Goal: Information Seeking & Learning: Compare options

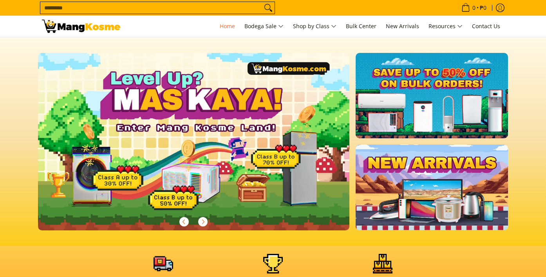
click at [169, 8] on input "Search..." at bounding box center [151, 8] width 222 height 12
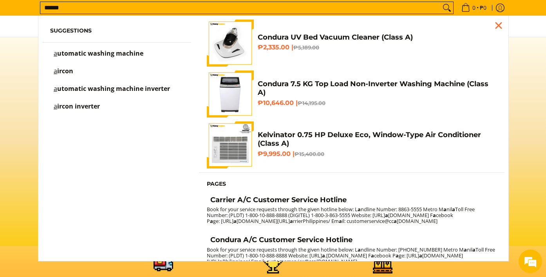
type input "******"
click at [441, 2] on button "Search" at bounding box center [447, 8] width 13 height 12
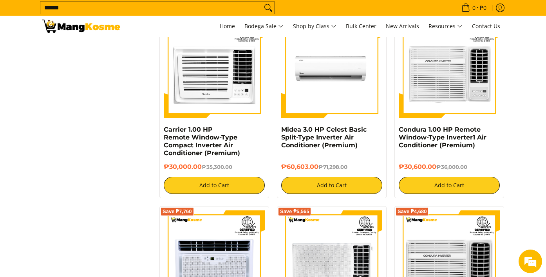
scroll to position [974, 0]
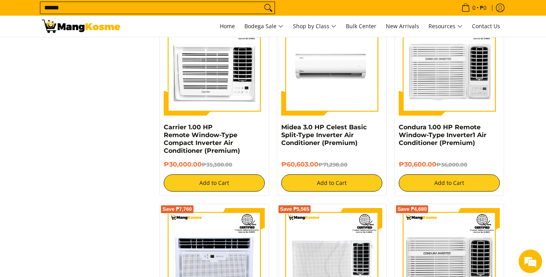
click at [150, 9] on input "******" at bounding box center [151, 8] width 222 height 12
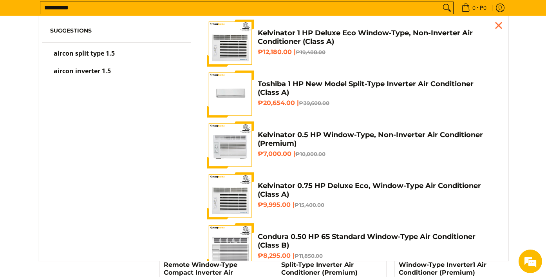
scroll to position [841, 0]
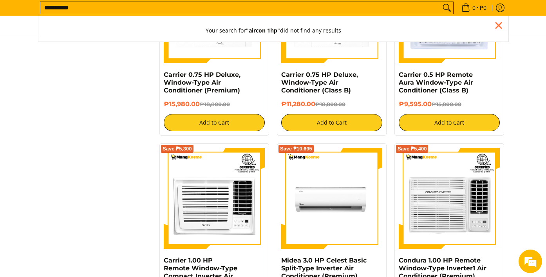
type input "**********"
click at [441, 2] on button "Search" at bounding box center [447, 8] width 13 height 12
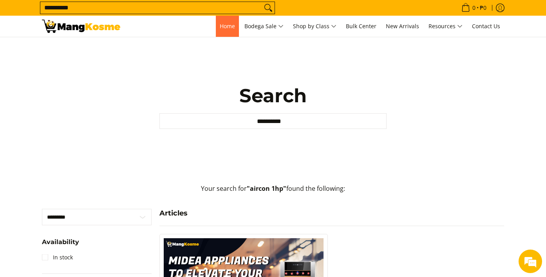
click at [229, 26] on span "Home" at bounding box center [227, 25] width 15 height 7
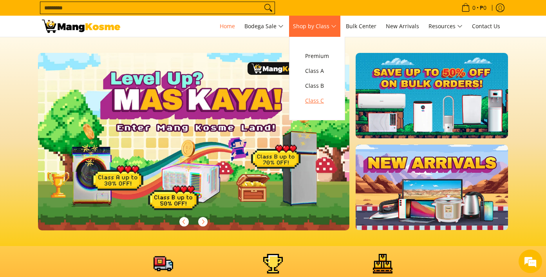
click at [318, 101] on span "Class C" at bounding box center [317, 101] width 24 height 10
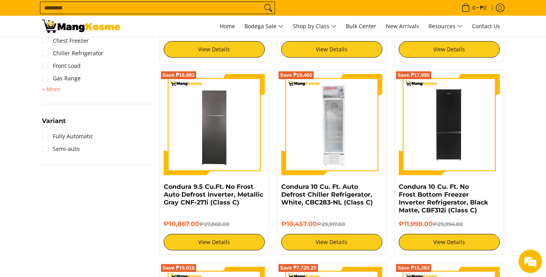
scroll to position [702, 0]
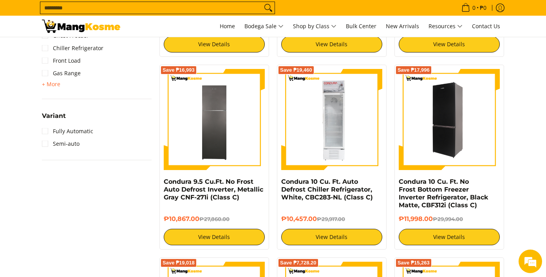
click at [449, 134] on img at bounding box center [449, 119] width 101 height 101
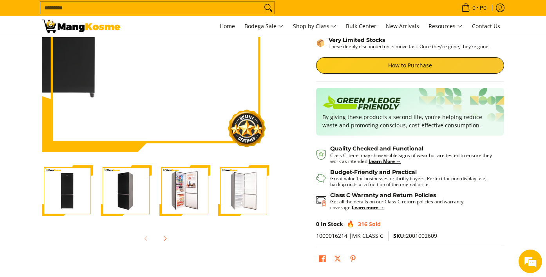
scroll to position [211, 0]
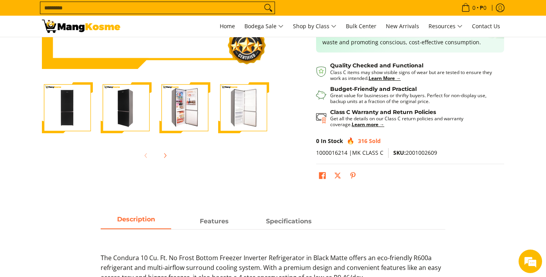
click at [183, 119] on img "Condura 10 Cu. Ft. No Frost Bottom Freezer Inverter Refrigerator, Black Matte, …" at bounding box center [184, 107] width 51 height 51
click at [246, 121] on img "Condura 10 Cu. Ft. No Frost Bottom Freezer Inverter Refrigerator, Black Matte, …" at bounding box center [243, 107] width 51 height 51
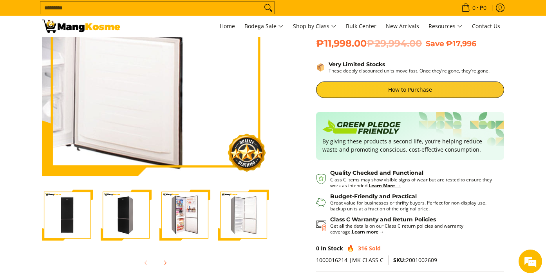
scroll to position [98, 0]
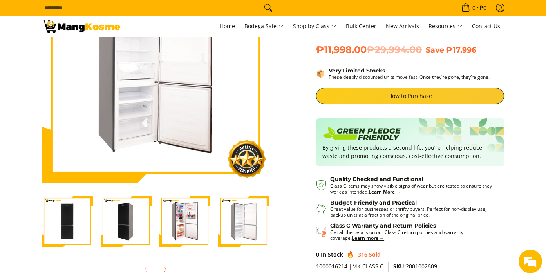
click at [181, 218] on img "Condura 10 Cu. Ft. No Frost Bottom Freezer Inverter Refrigerator, Black Matte, …" at bounding box center [184, 221] width 51 height 51
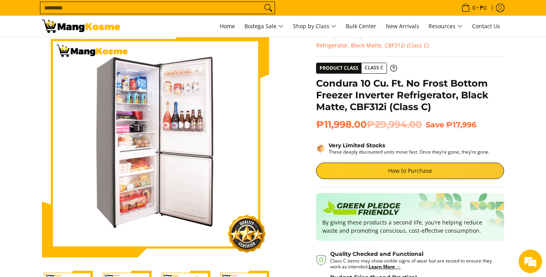
scroll to position [22, 0]
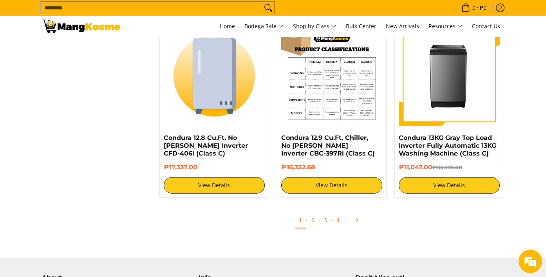
scroll to position [1582, 0]
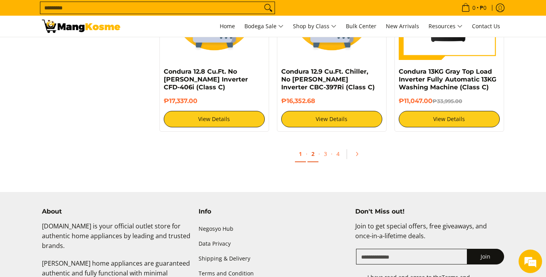
click at [314, 154] on link "2" at bounding box center [313, 154] width 11 height 16
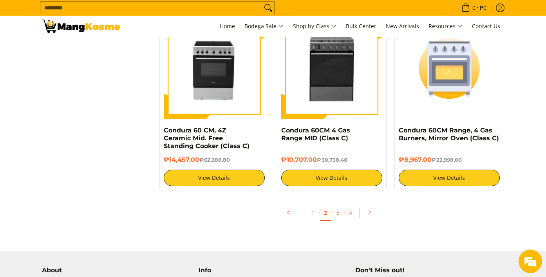
scroll to position [1521, 0]
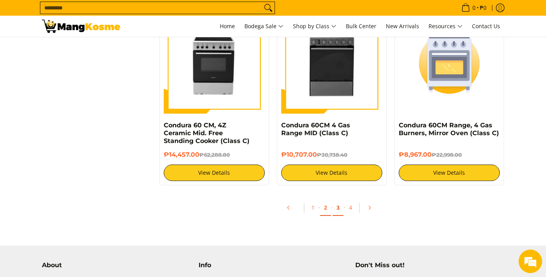
click at [338, 211] on link "3" at bounding box center [338, 208] width 11 height 16
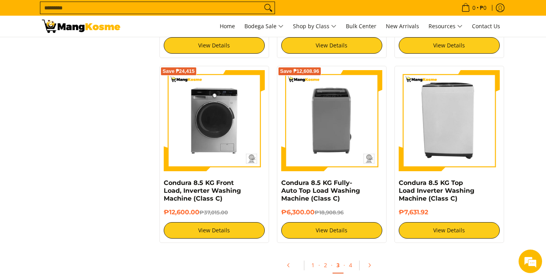
scroll to position [1464, 0]
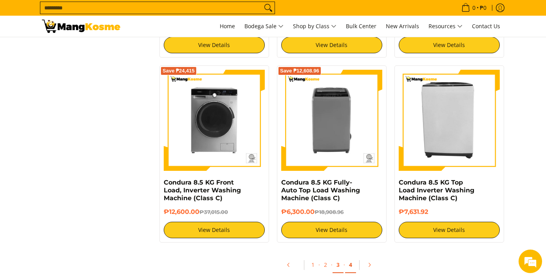
click at [349, 266] on link "4" at bounding box center [350, 265] width 11 height 16
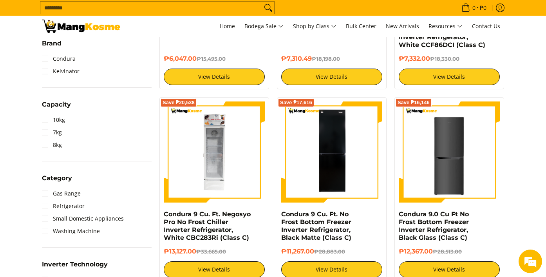
scroll to position [275, 0]
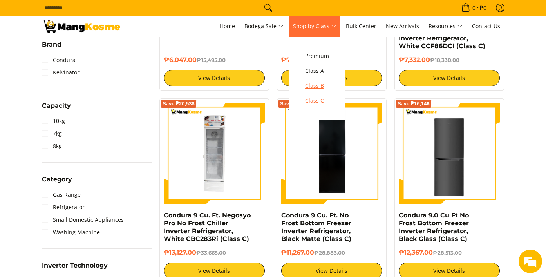
click at [315, 85] on span "Class B" at bounding box center [317, 86] width 24 height 10
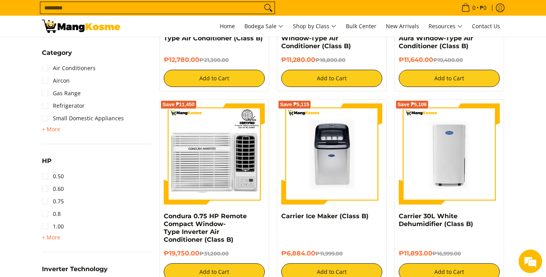
scroll to position [432, 0]
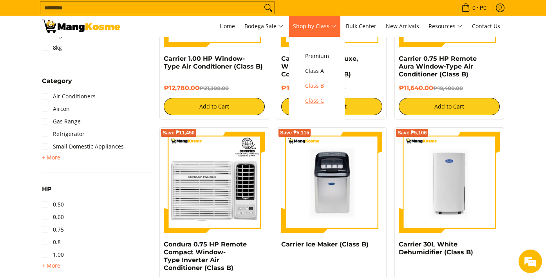
click at [316, 97] on span "Class C" at bounding box center [317, 101] width 24 height 10
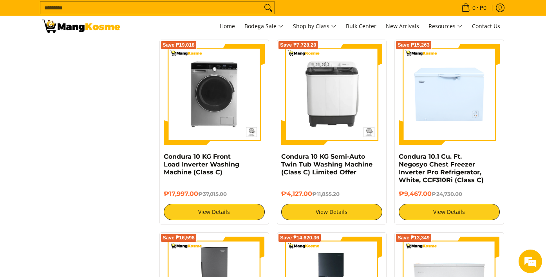
scroll to position [946, 0]
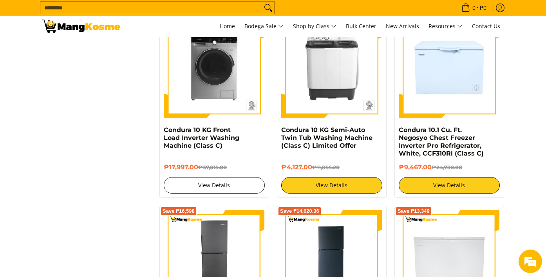
click at [195, 190] on link "View Details" at bounding box center [214, 185] width 101 height 16
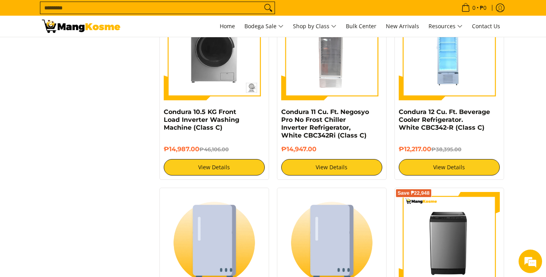
scroll to position [1351, 0]
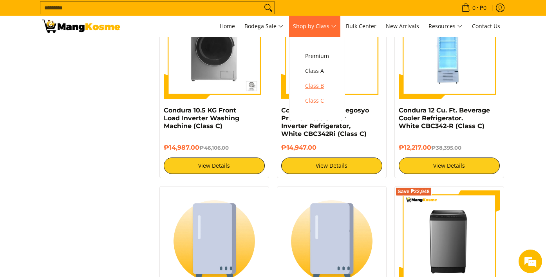
click at [324, 84] on span "Class B" at bounding box center [317, 86] width 24 height 10
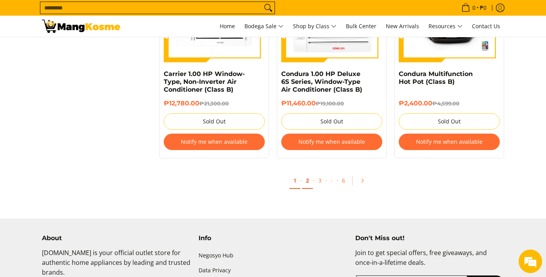
click at [307, 182] on link "2" at bounding box center [307, 181] width 11 height 16
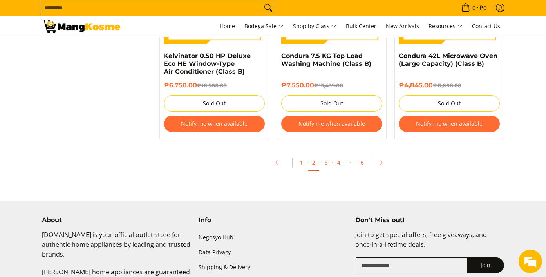
scroll to position [1712, 0]
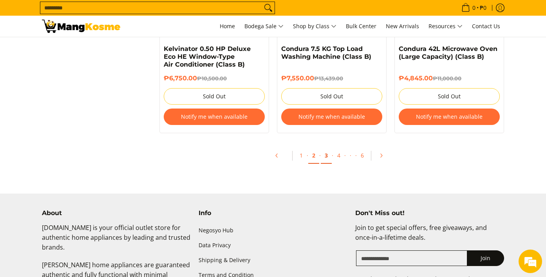
click at [328, 158] on link "3" at bounding box center [326, 156] width 11 height 16
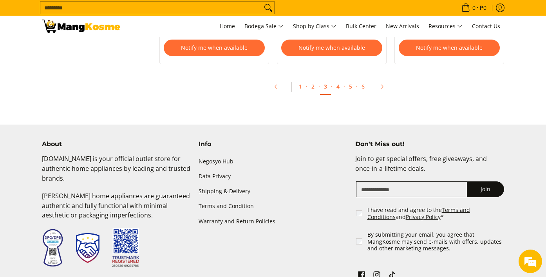
scroll to position [1799, 0]
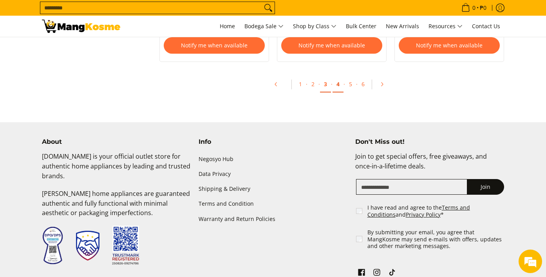
click at [340, 78] on link "4" at bounding box center [338, 84] width 11 height 16
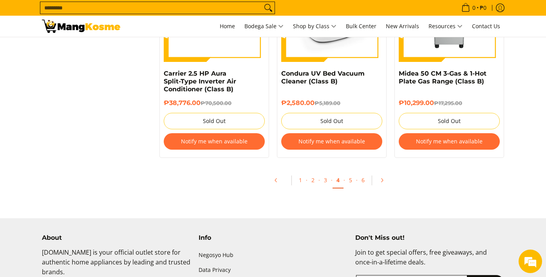
scroll to position [1627, 0]
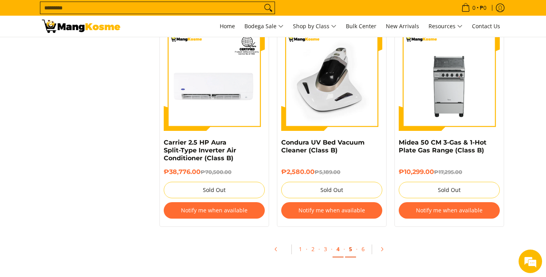
click at [349, 253] on link "5" at bounding box center [350, 249] width 11 height 16
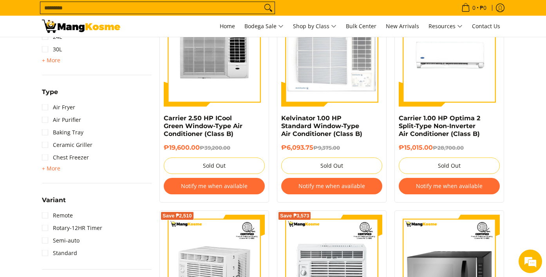
scroll to position [808, 0]
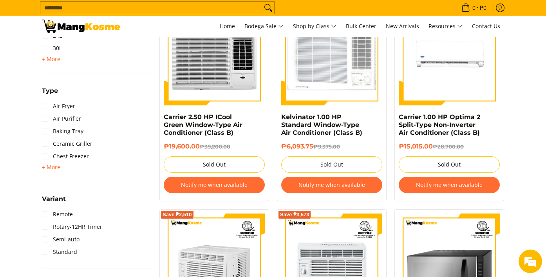
click at [82, 7] on input "Search..." at bounding box center [151, 8] width 222 height 12
type input "*"
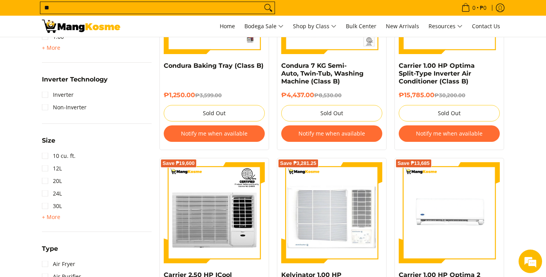
scroll to position [646, 0]
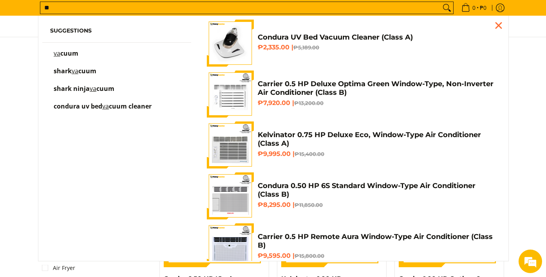
type input "**"
click at [441, 2] on button "Search" at bounding box center [447, 8] width 13 height 12
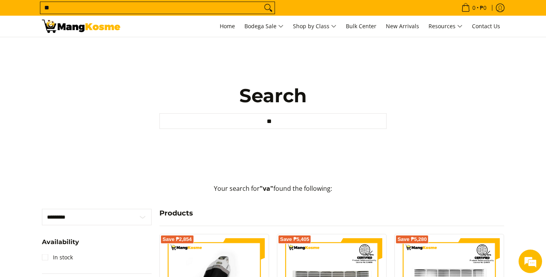
click at [91, 8] on input "**" at bounding box center [151, 8] width 222 height 12
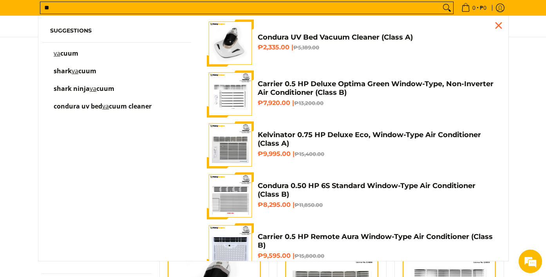
click at [68, 51] on span "cuum" at bounding box center [69, 53] width 18 height 9
